Goal: Use online tool/utility: Use online tool/utility

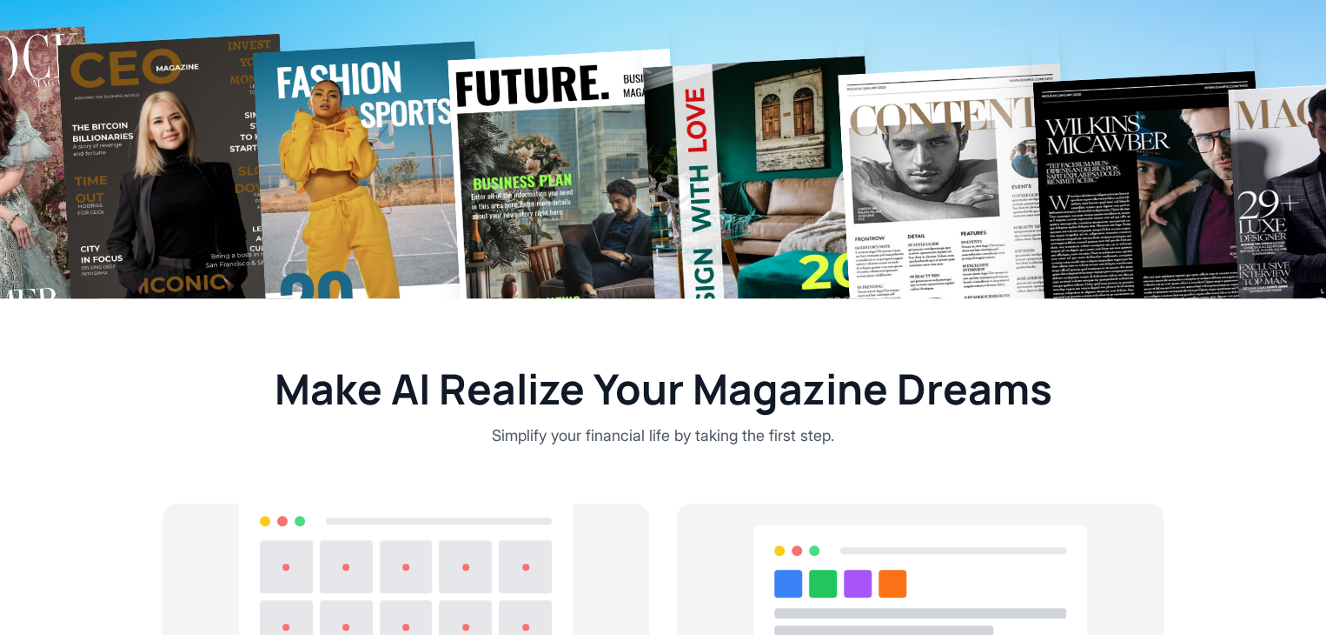
scroll to position [494, 0]
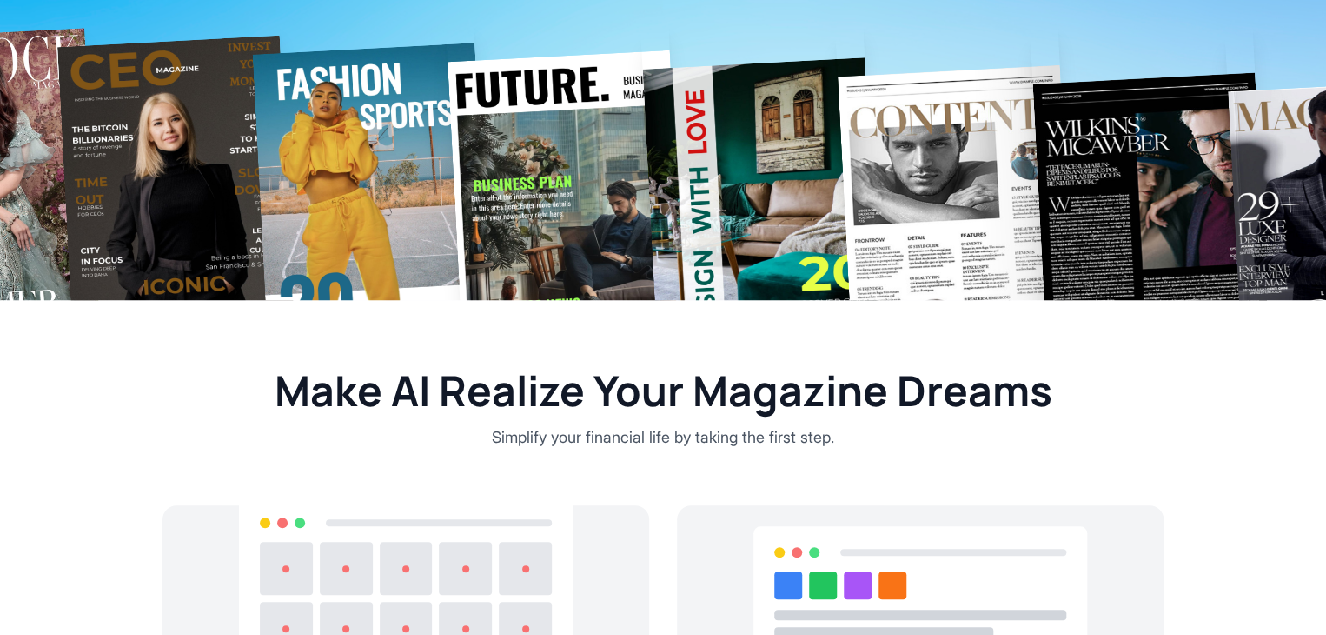
click at [529, 411] on h2 "Make AI Realize Your Magazine Dreams" at bounding box center [663, 390] width 1001 height 42
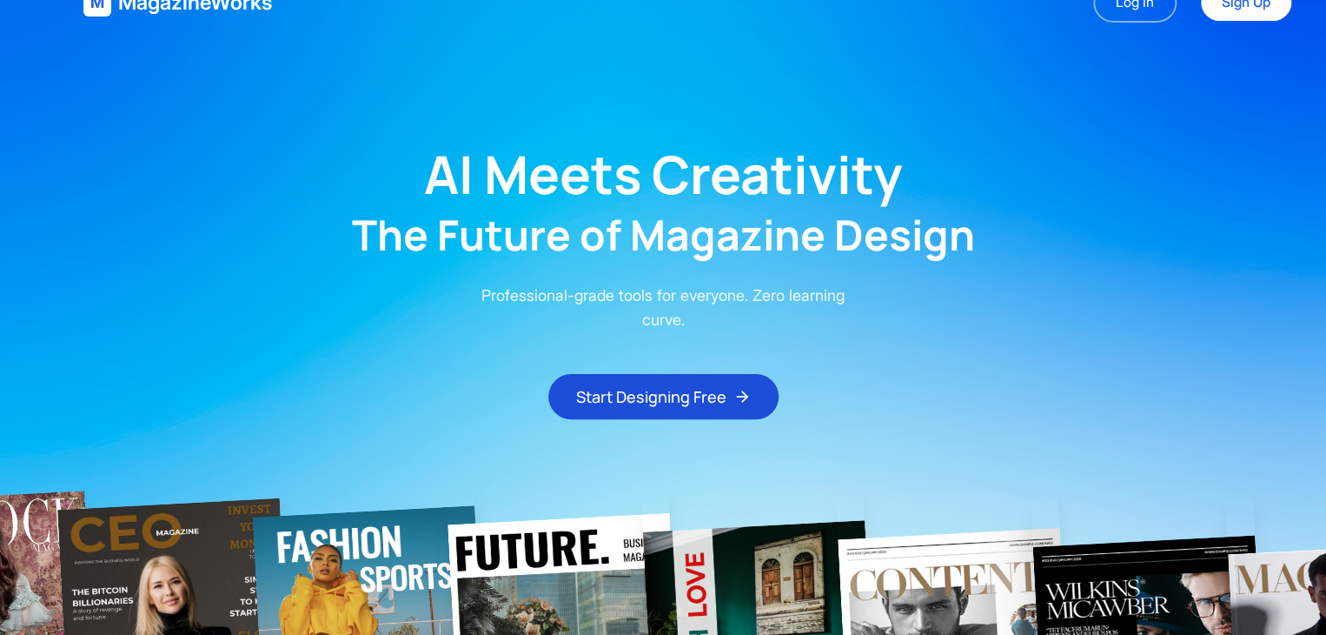
scroll to position [0, 0]
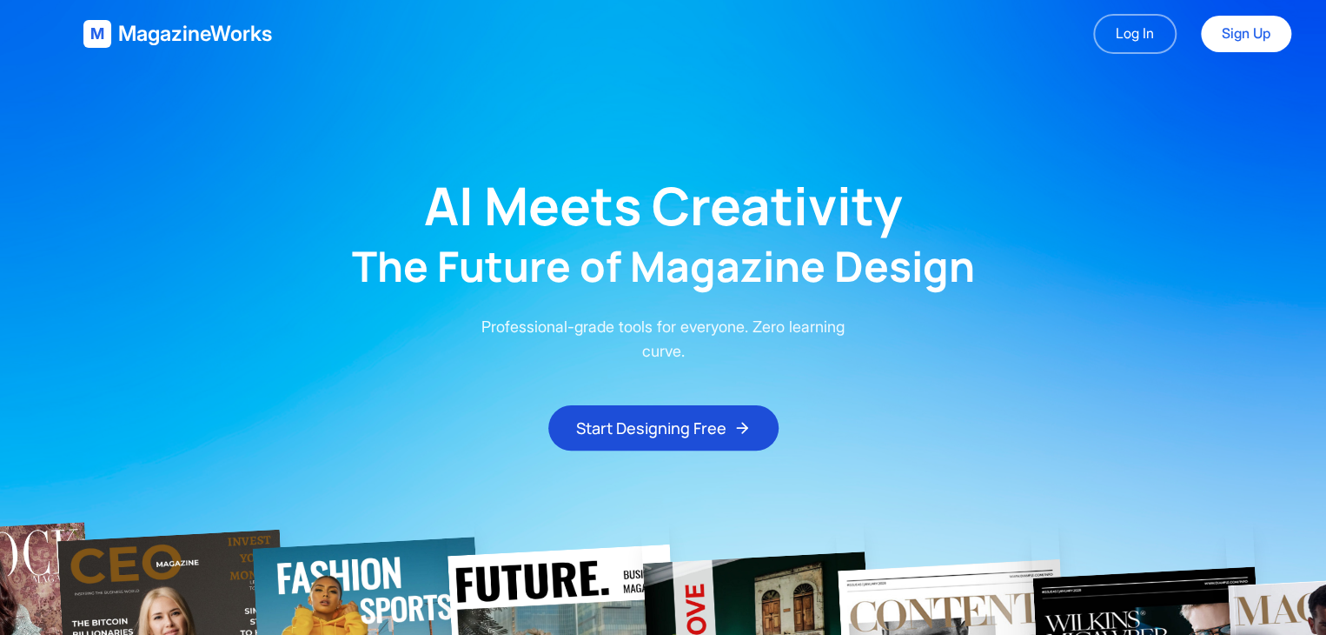
click at [895, 196] on h1 "AI Meets Creativity" at bounding box center [663, 205] width 479 height 52
click at [963, 154] on main "AI Meets Creativity The Future of Magazine Design Professional-grade tools for …" at bounding box center [663, 259] width 1326 height 382
click at [127, 130] on main "AI Meets Creativity The Future of Magazine Design Professional-grade tools for …" at bounding box center [663, 259] width 1326 height 382
click at [294, 169] on main "AI Meets Creativity The Future of Magazine Design Professional-grade tools for …" at bounding box center [663, 259] width 1326 height 382
click at [668, 196] on h1 "AI Meets Creativity" at bounding box center [663, 205] width 479 height 52
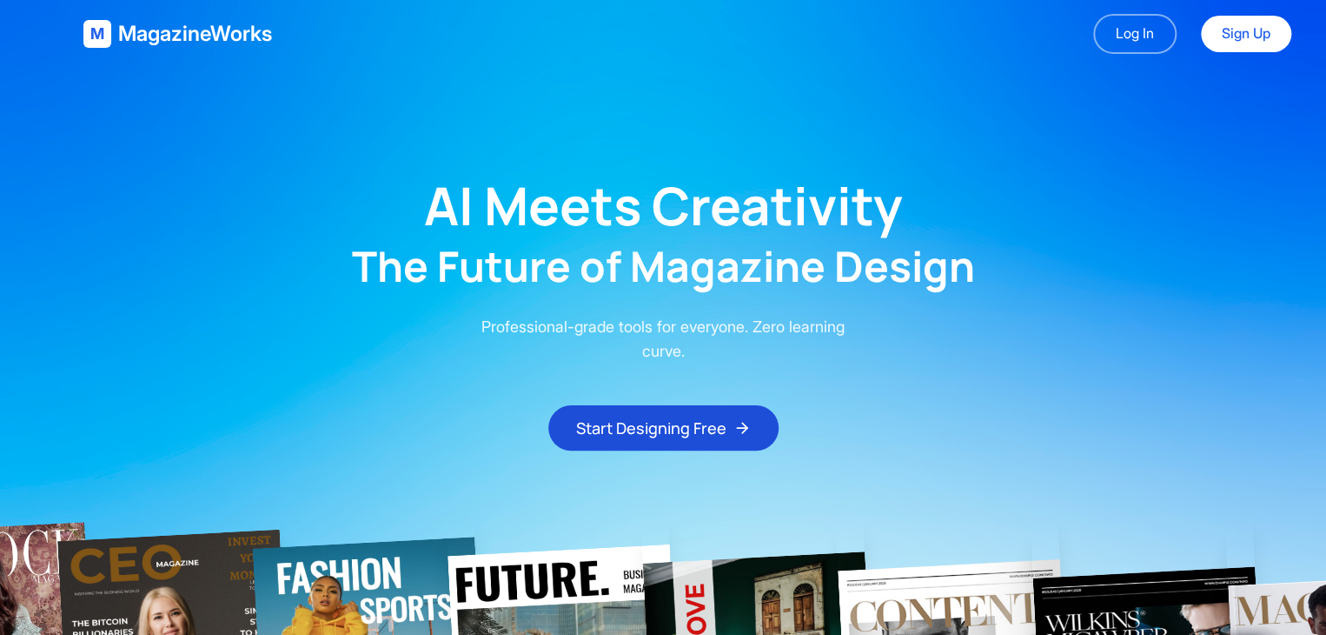
click at [469, 196] on h1 "AI Meets Creativity" at bounding box center [663, 205] width 479 height 52
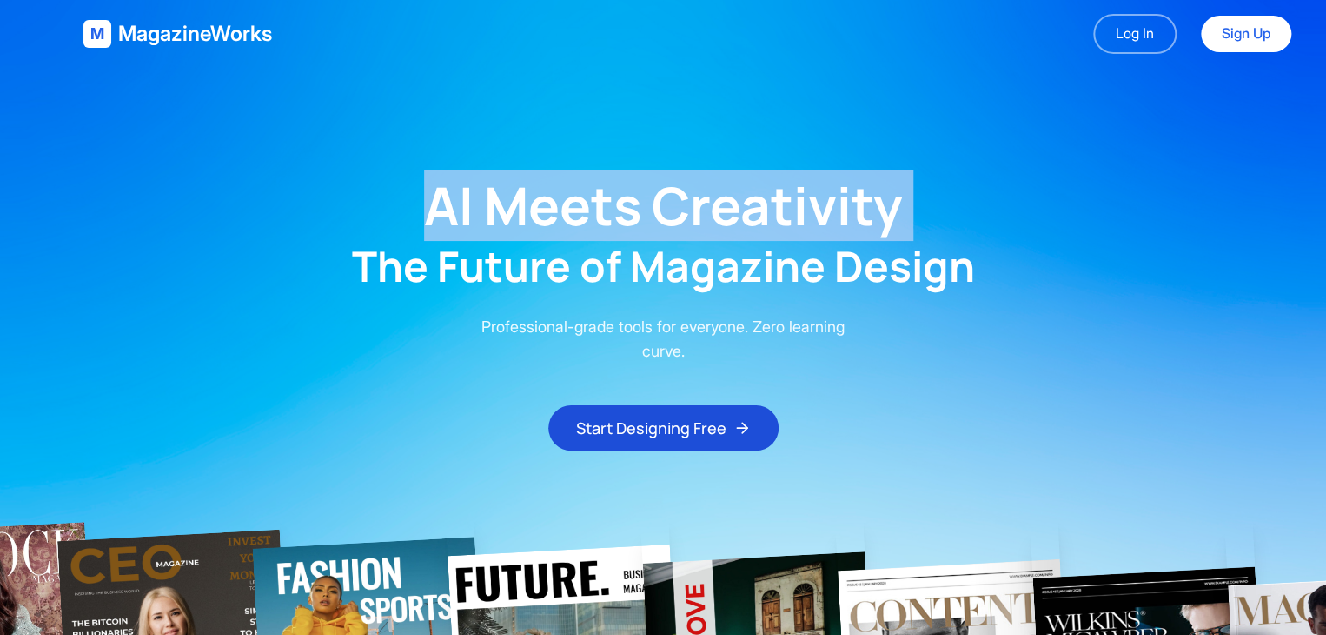
click at [469, 196] on h1 "AI Meets Creativity" at bounding box center [663, 205] width 479 height 52
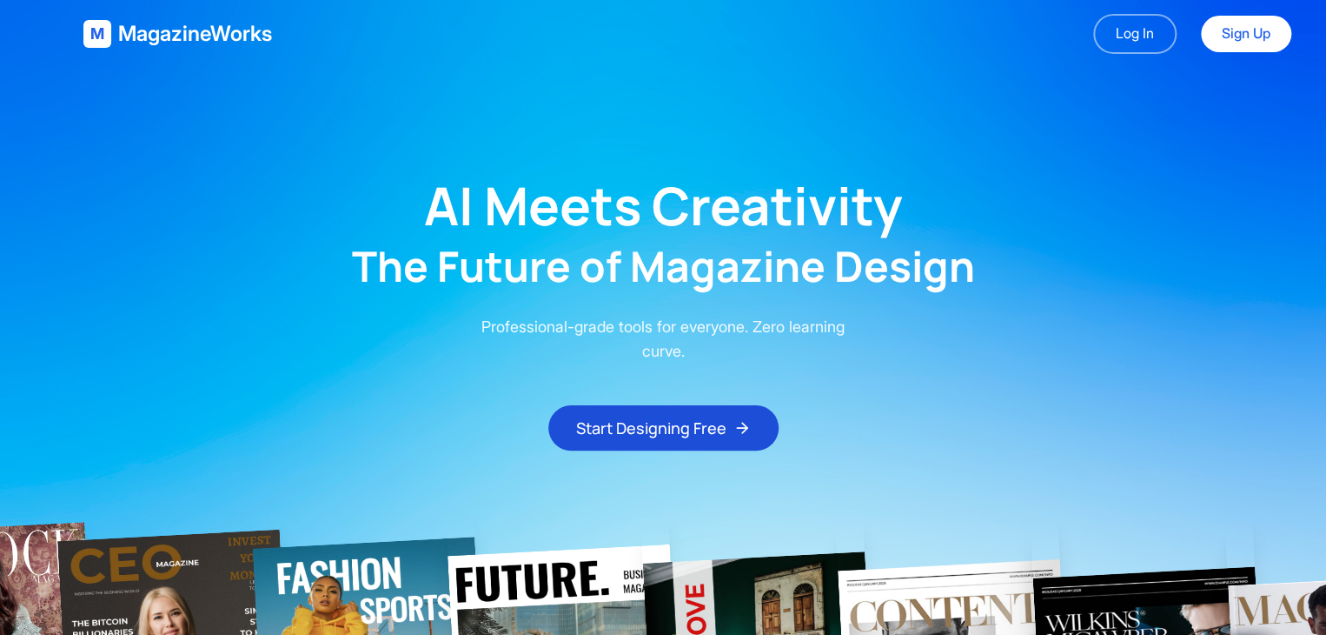
click at [432, 296] on main "AI Meets Creativity The Future of Magazine Design Professional-grade tools for …" at bounding box center [663, 259] width 1326 height 382
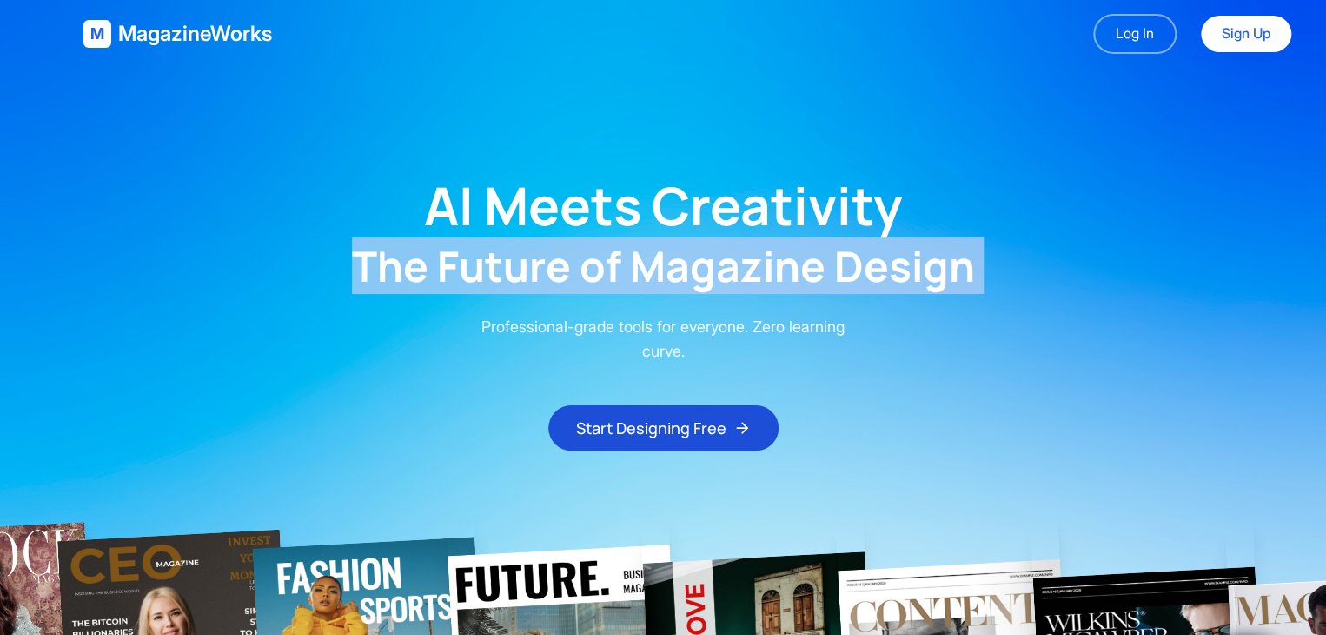
click at [432, 296] on main "AI Meets Creativity The Future of Magazine Design Professional-grade tools for …" at bounding box center [663, 259] width 1326 height 382
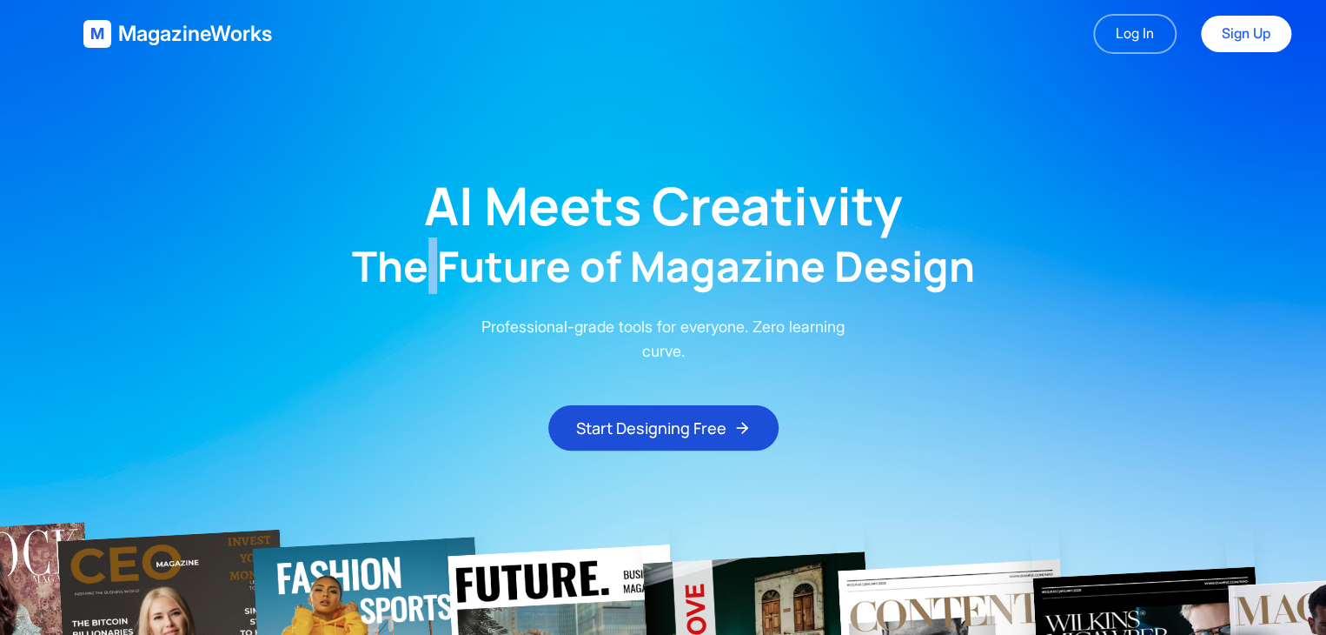
click at [432, 296] on main "AI Meets Creativity The Future of Magazine Design Professional-grade tools for …" at bounding box center [663, 259] width 1326 height 382
click at [585, 345] on p "Professional-grade tools for everyone. Zero learning curve." at bounding box center [663, 339] width 389 height 49
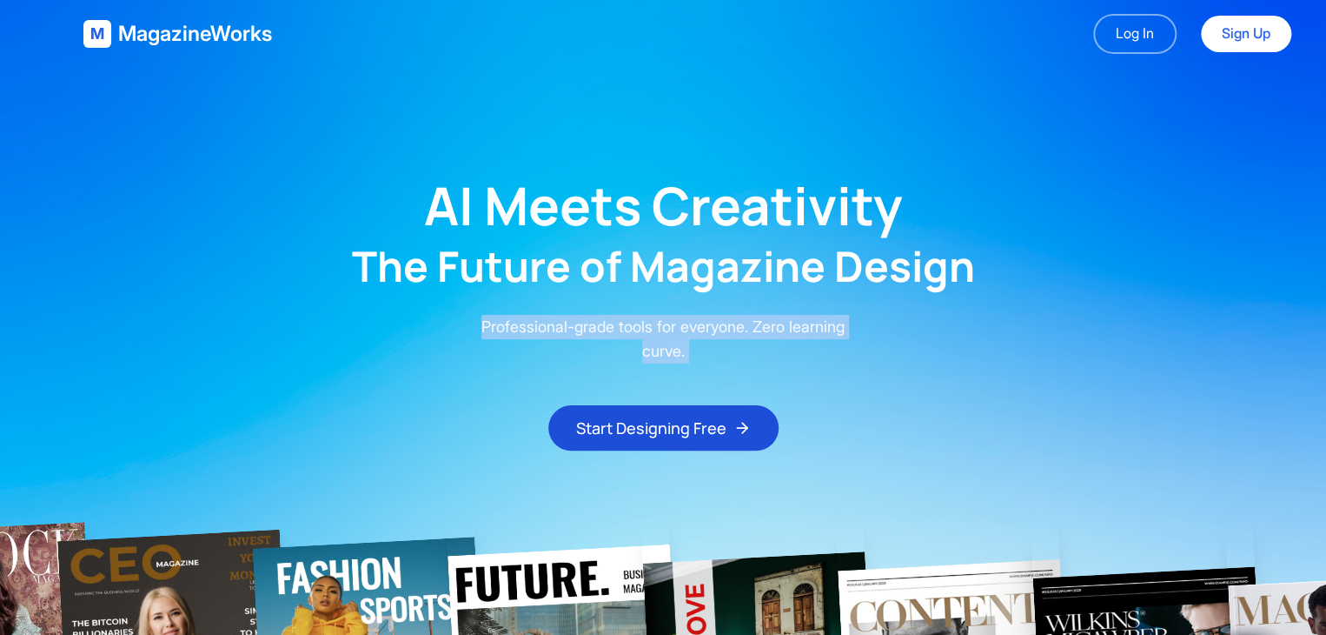
click at [585, 345] on p "Professional-grade tools for everyone. Zero learning curve." at bounding box center [663, 339] width 389 height 49
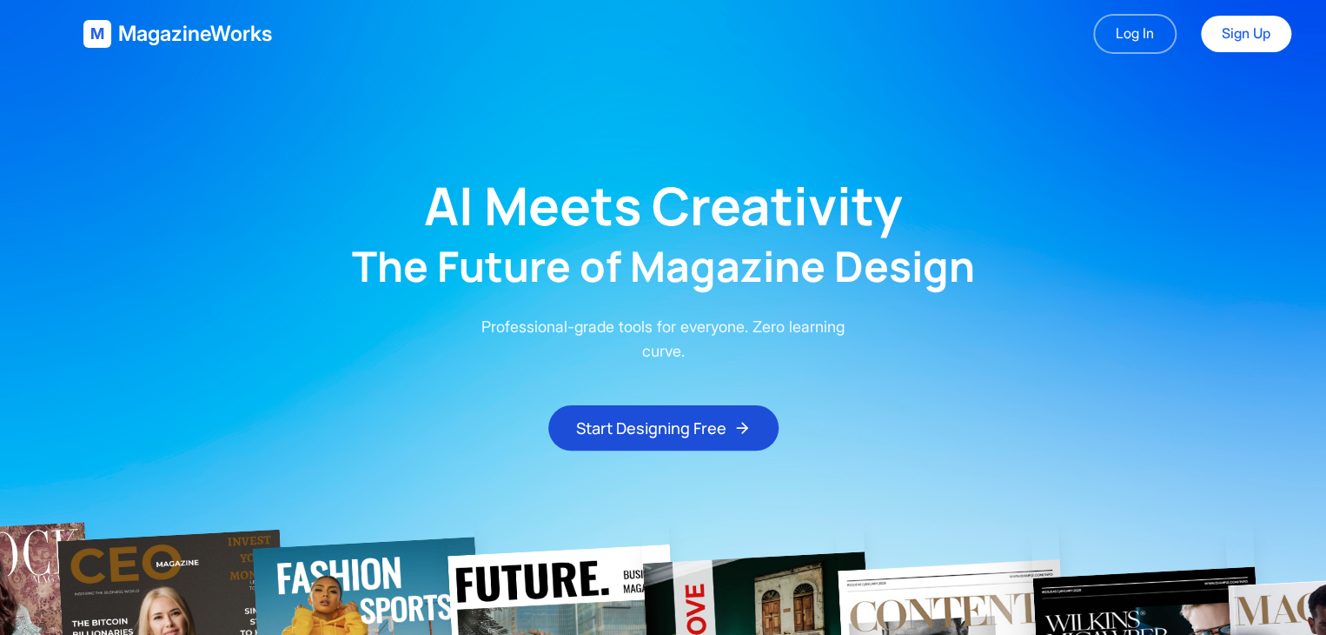
click at [829, 309] on main "AI Meets Creativity The Future of Magazine Design Professional-grade tools for …" at bounding box center [663, 259] width 1326 height 382
click at [786, 369] on main "AI Meets Creativity The Future of Magazine Design Professional-grade tools for …" at bounding box center [663, 259] width 1326 height 382
click at [952, 416] on main "AI Meets Creativity The Future of Magazine Design Professional-grade tools for …" at bounding box center [663, 259] width 1326 height 382
click at [935, 50] on header "M MagazineWorks Log In Sign Up" at bounding box center [691, 34] width 1326 height 68
click at [518, 220] on h1 "AI Meets Creativity" at bounding box center [663, 205] width 479 height 52
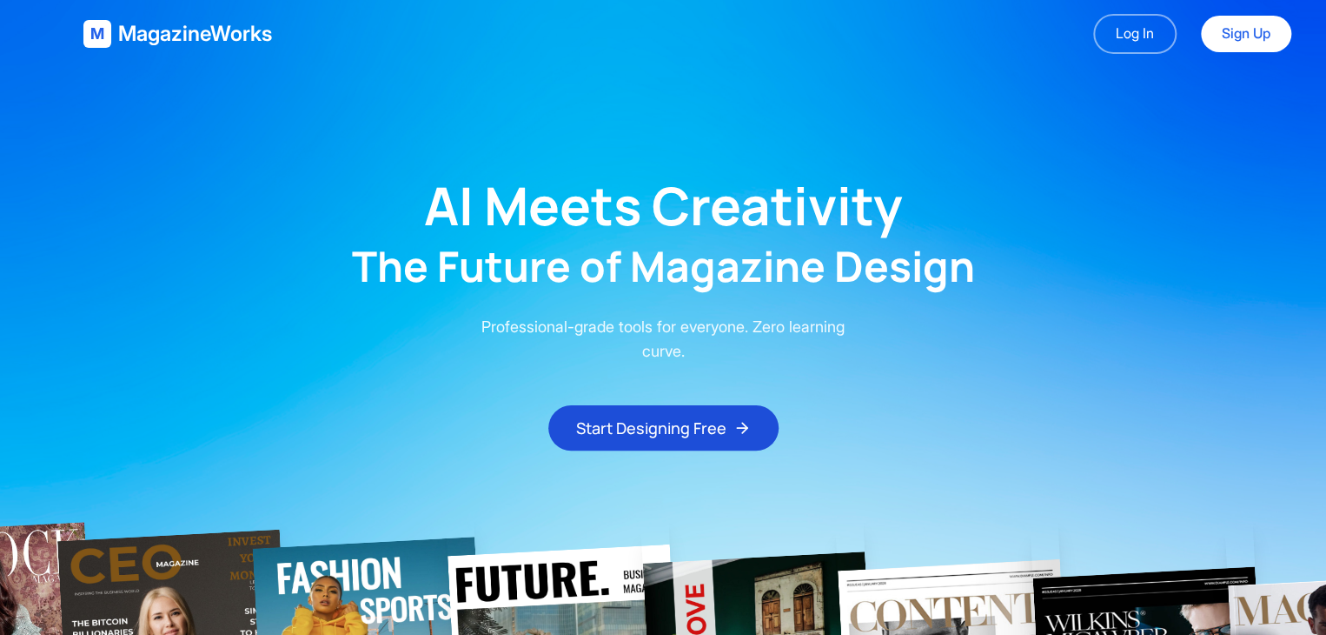
click at [452, 212] on h1 "AI Meets Creativity" at bounding box center [663, 205] width 479 height 52
click at [942, 335] on main "AI Meets Creativity The Future of Magazine Design Professional-grade tools for …" at bounding box center [663, 259] width 1326 height 382
click at [1086, 216] on main "AI Meets Creativity The Future of Magazine Design Professional-grade tools for …" at bounding box center [663, 259] width 1326 height 382
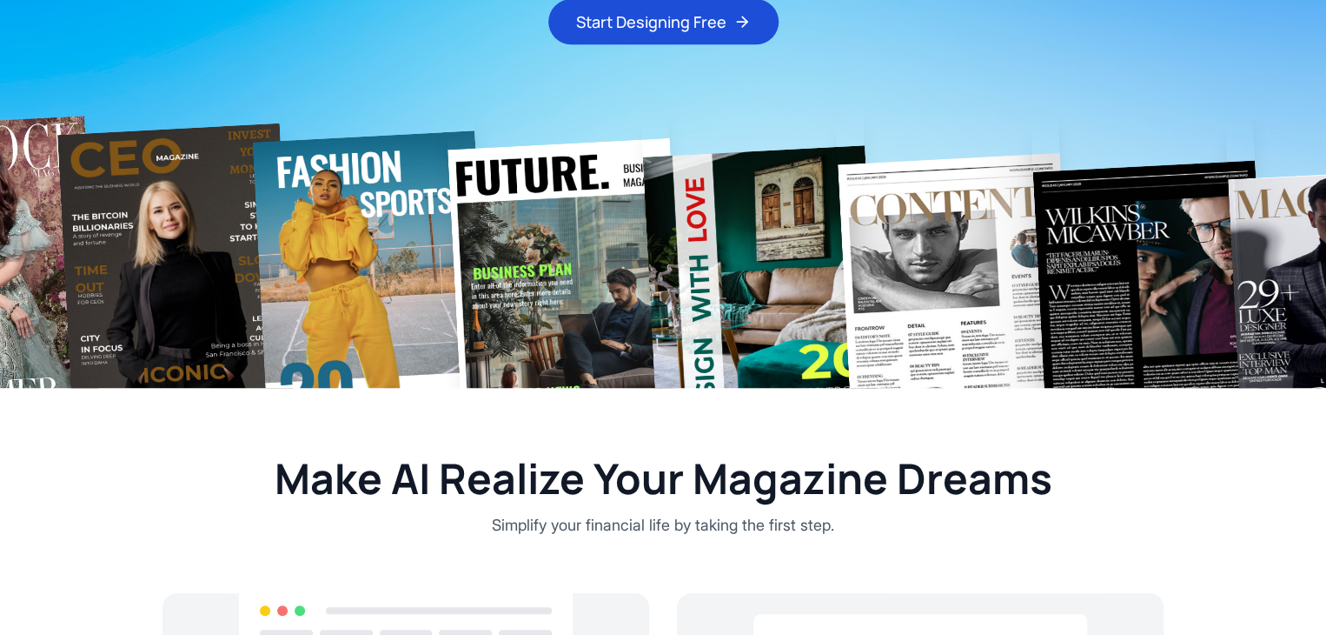
scroll to position [361, 0]
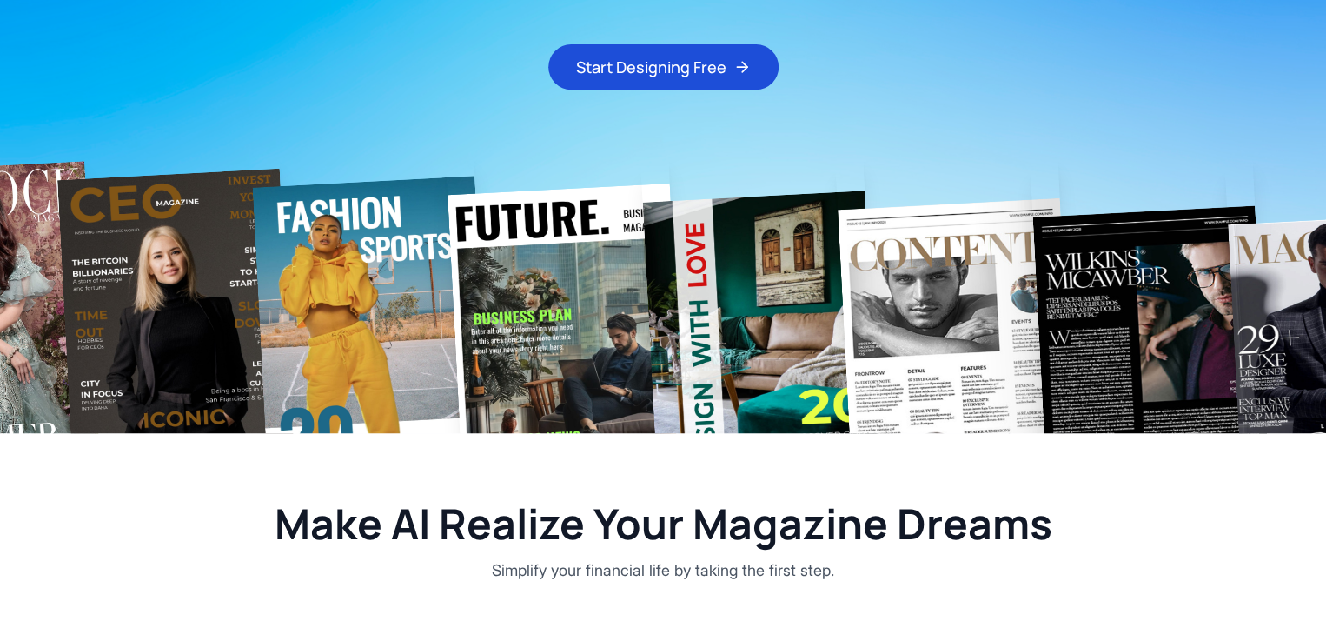
click at [801, 515] on h2 "Make AI Realize Your Magazine Dreams" at bounding box center [663, 523] width 1001 height 42
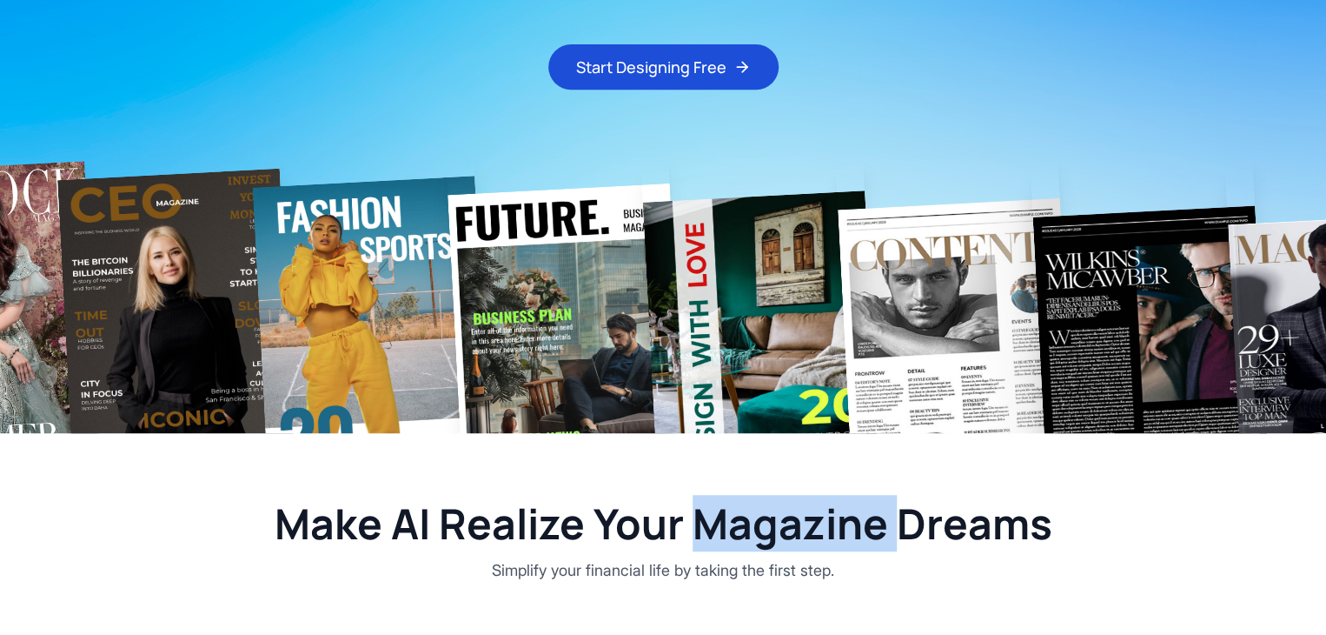
click at [801, 515] on h2 "Make AI Realize Your Magazine Dreams" at bounding box center [663, 523] width 1001 height 42
